Goal: Information Seeking & Learning: Learn about a topic

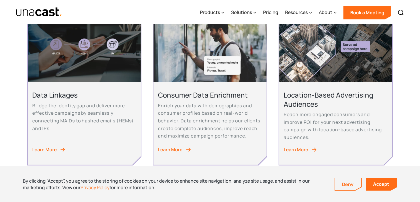
scroll to position [311, 0]
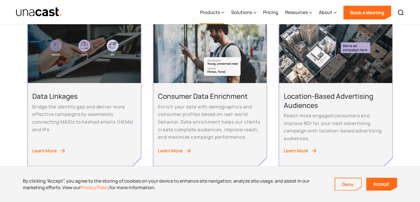
click at [223, 12] on icon at bounding box center [223, 13] width 3 height 6
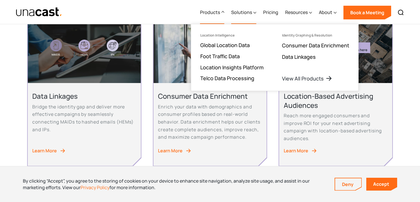
click at [252, 12] on div "Solutions" at bounding box center [241, 12] width 21 height 7
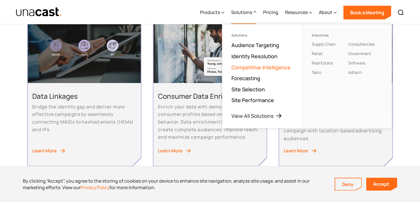
click at [277, 65] on link "Competitive Intelligence" at bounding box center [261, 67] width 59 height 7
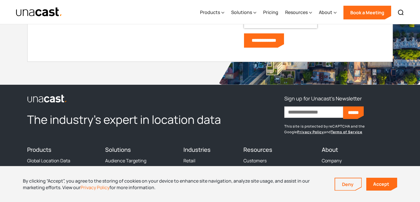
scroll to position [2517, 0]
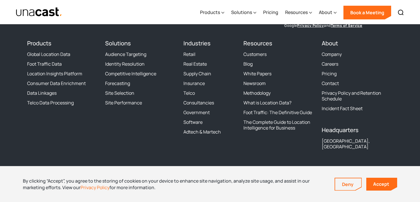
click at [51, 164] on icon "LinkedIn" at bounding box center [53, 169] width 10 height 10
